Goal: Find specific page/section: Find specific page/section

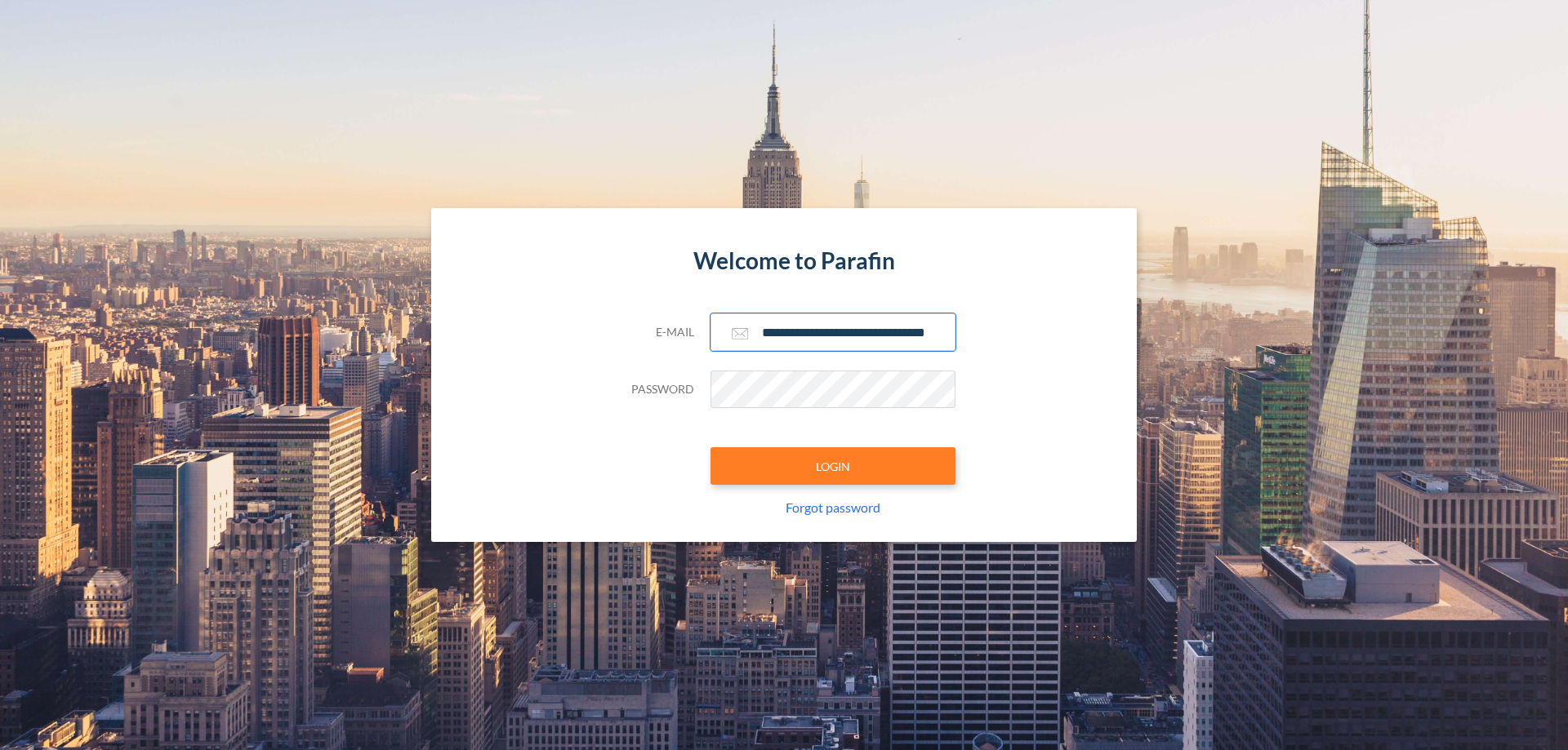
scroll to position [0, 26]
type input "**********"
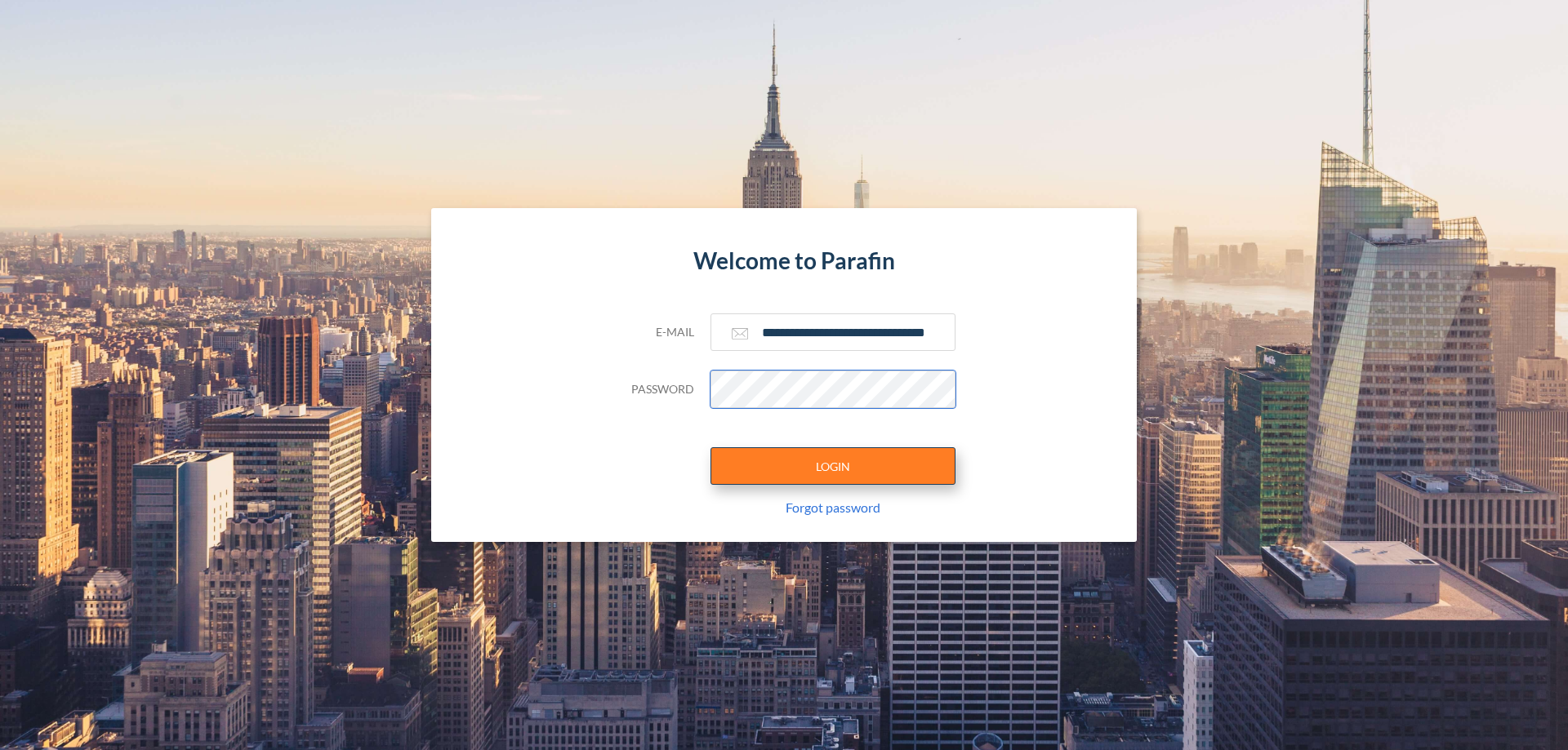
scroll to position [0, 0]
click at [833, 466] on button "LOGIN" at bounding box center [833, 466] width 245 height 38
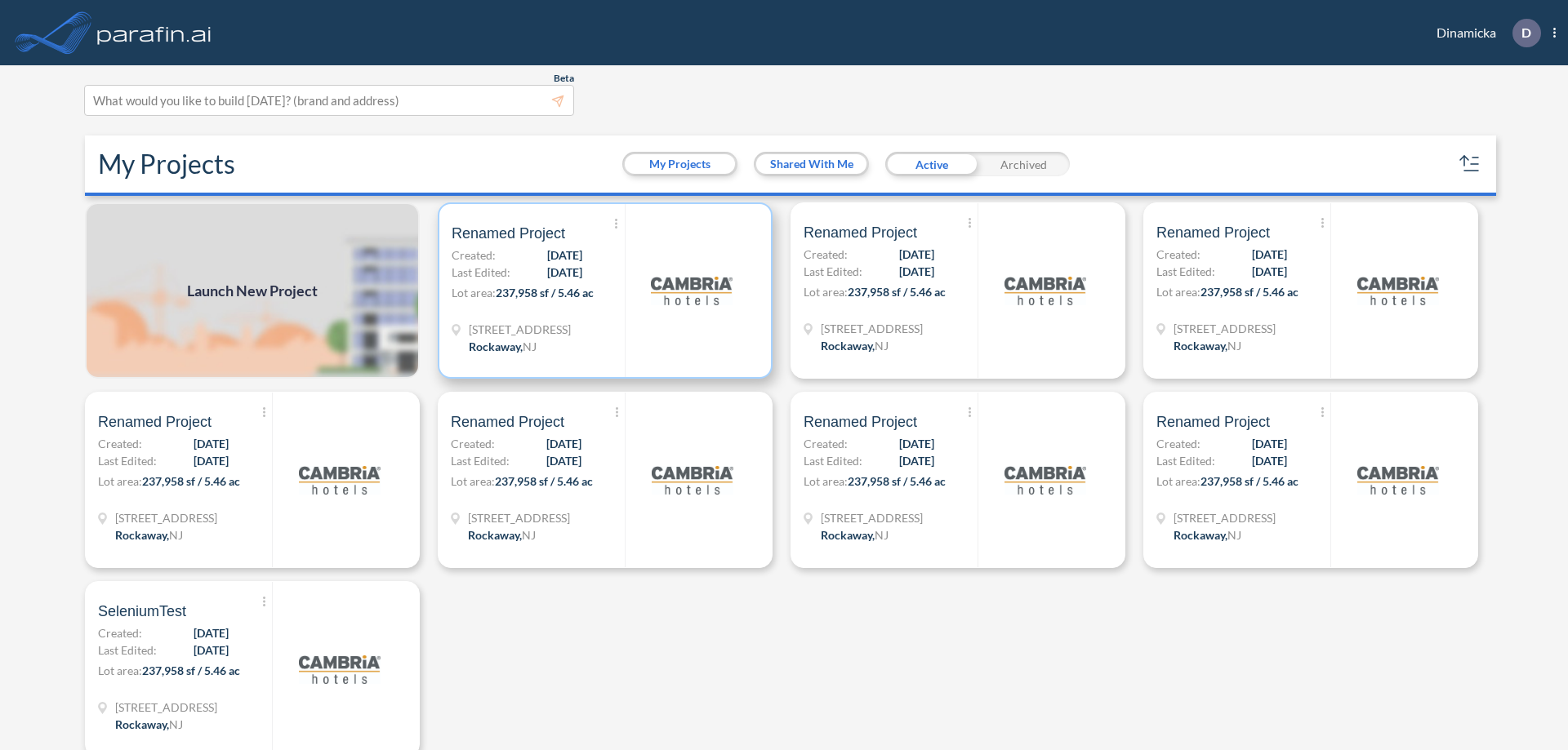
scroll to position [4, 0]
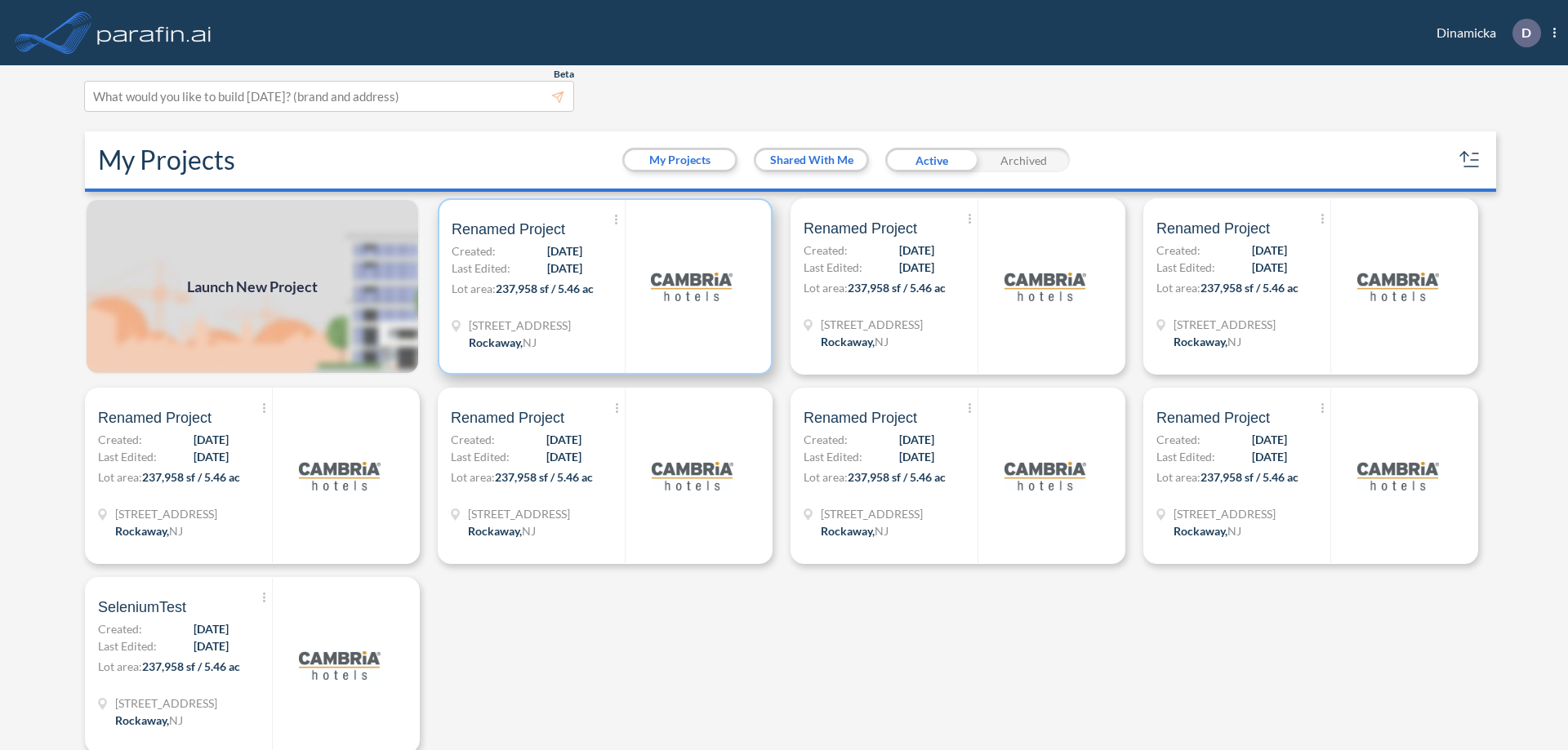
click at [602, 287] on p "Lot area: 237,958 sf / 5.46 ac" at bounding box center [538, 291] width 173 height 23
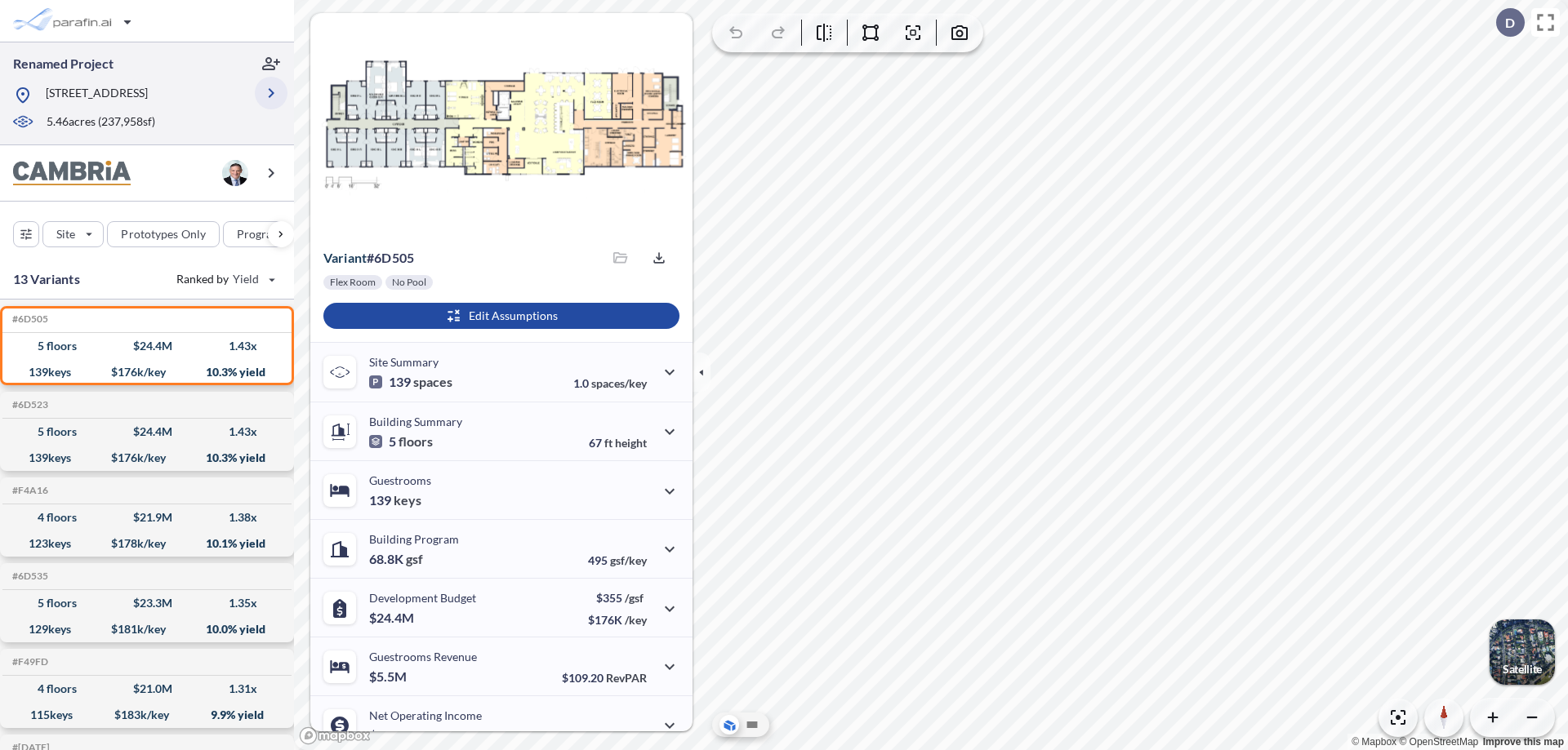
click at [271, 93] on icon "button" at bounding box center [272, 93] width 20 height 20
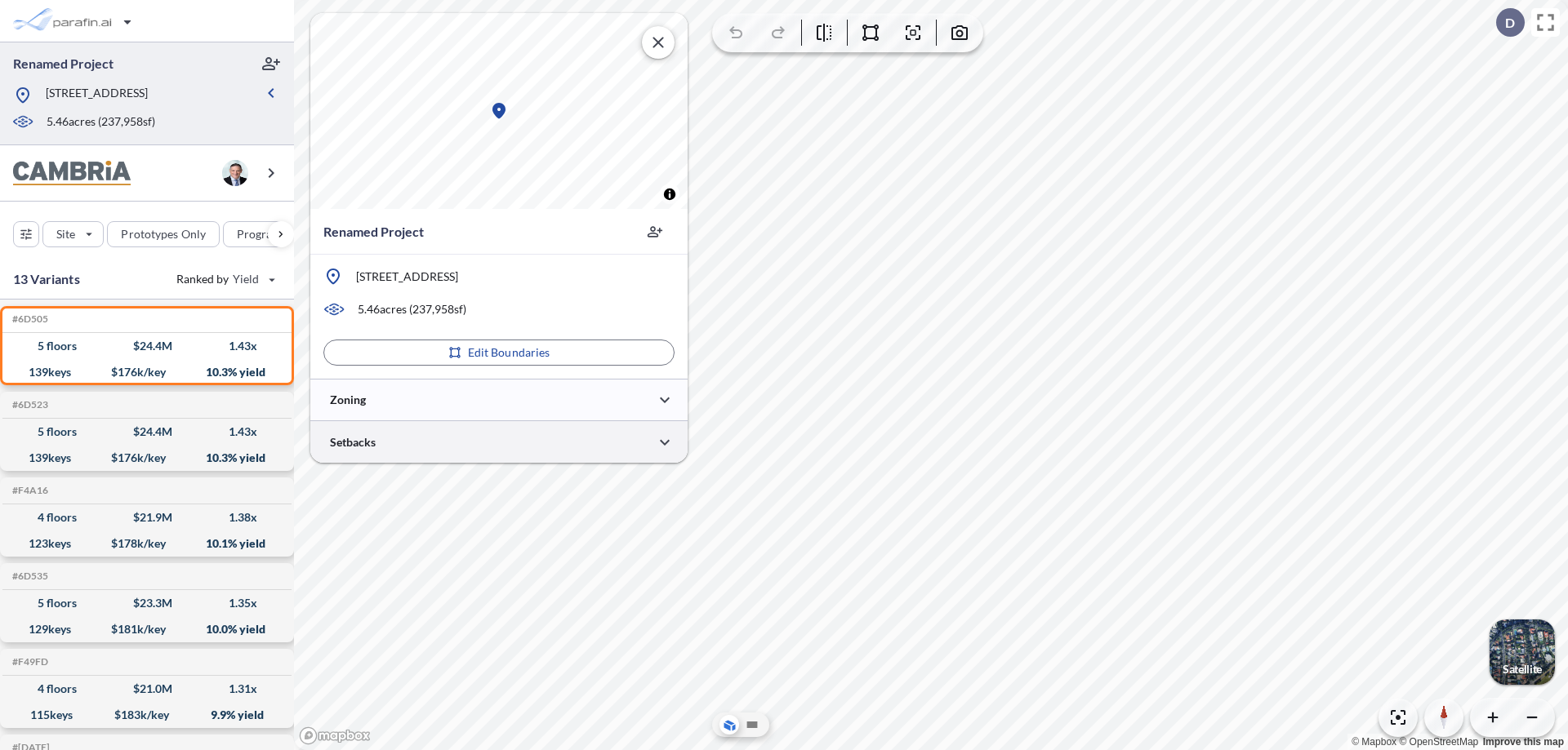
click at [499, 442] on div at bounding box center [498, 442] width 377 height 41
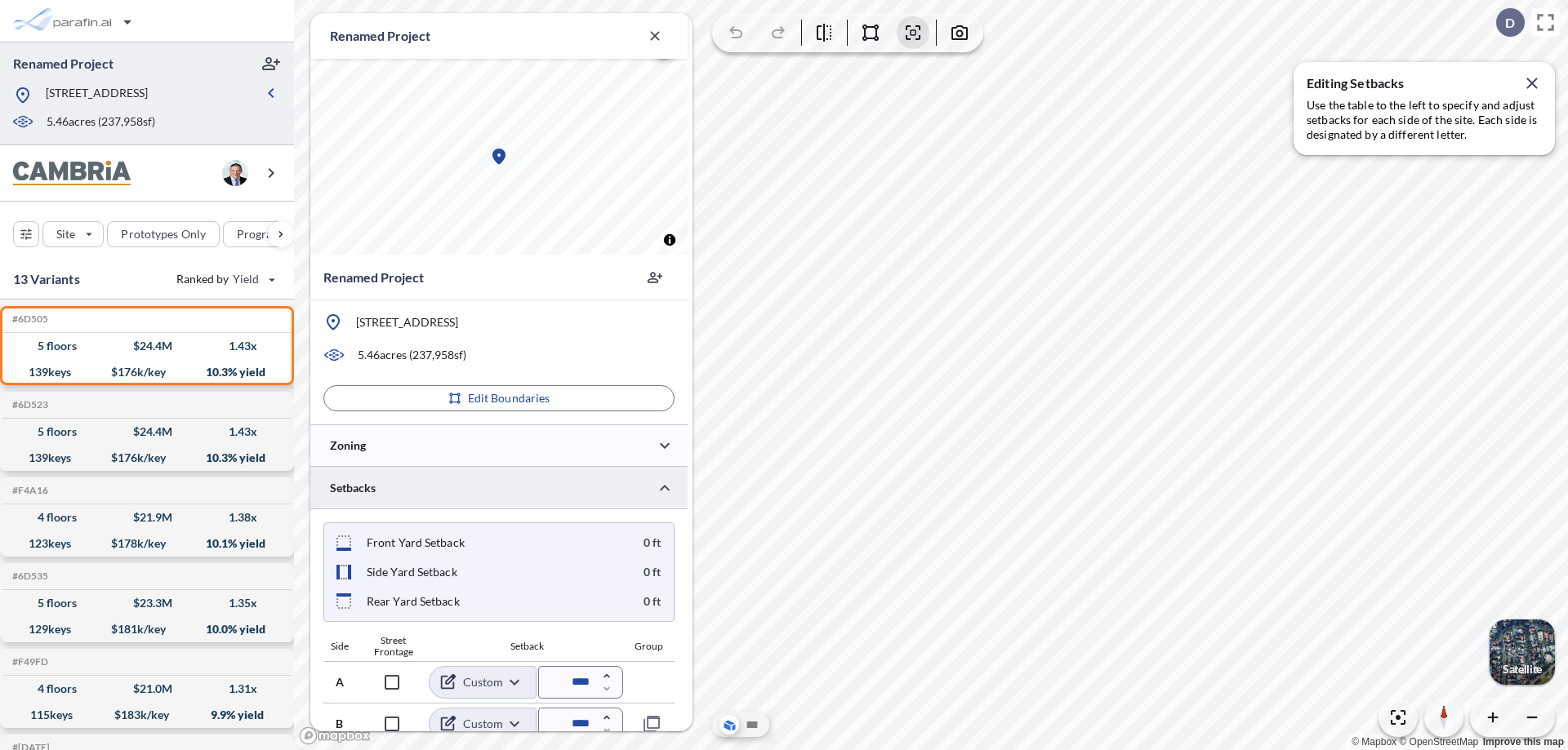
scroll to position [596, 0]
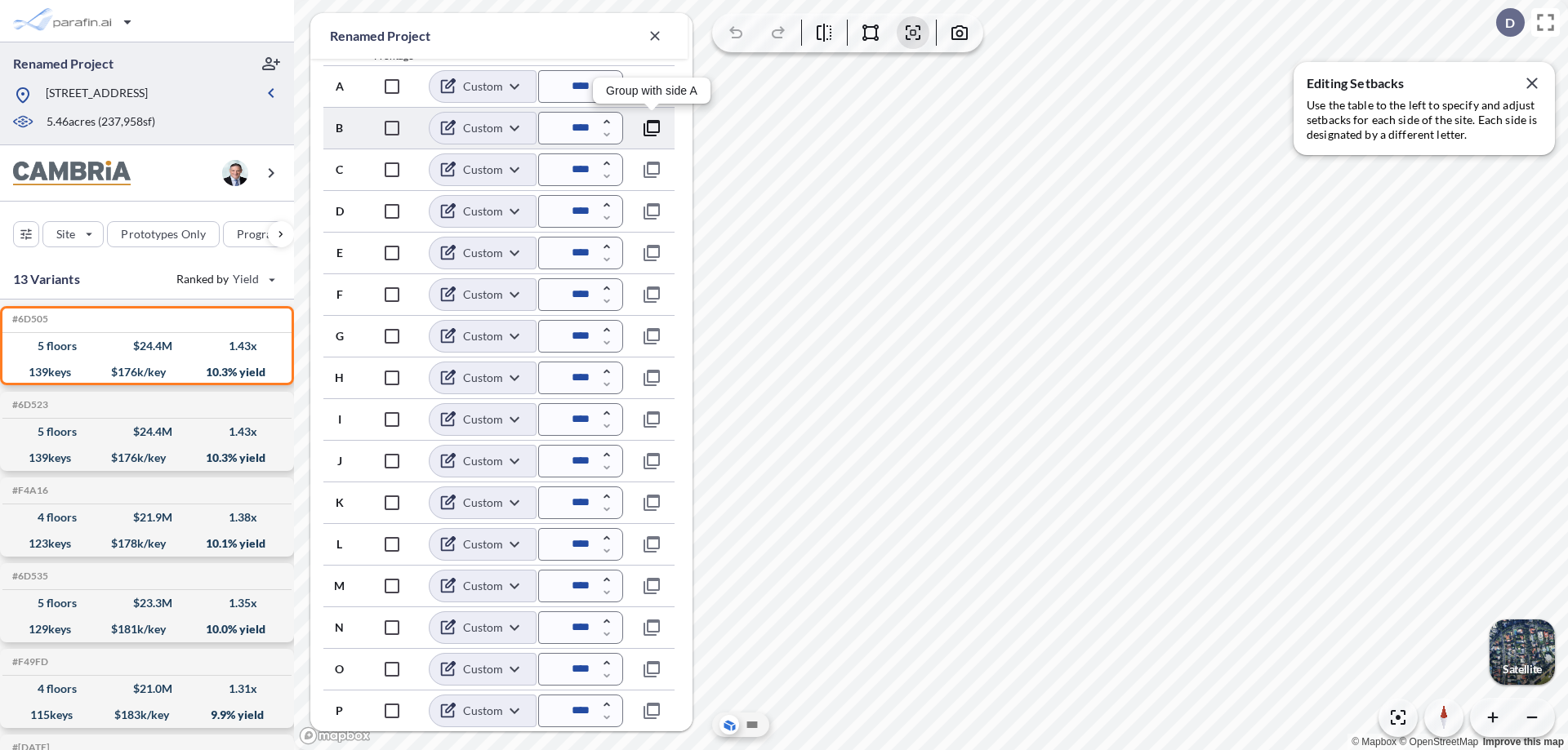
click at [652, 127] on icon "button" at bounding box center [652, 128] width 20 height 20
